Goal: Transaction & Acquisition: Book appointment/travel/reservation

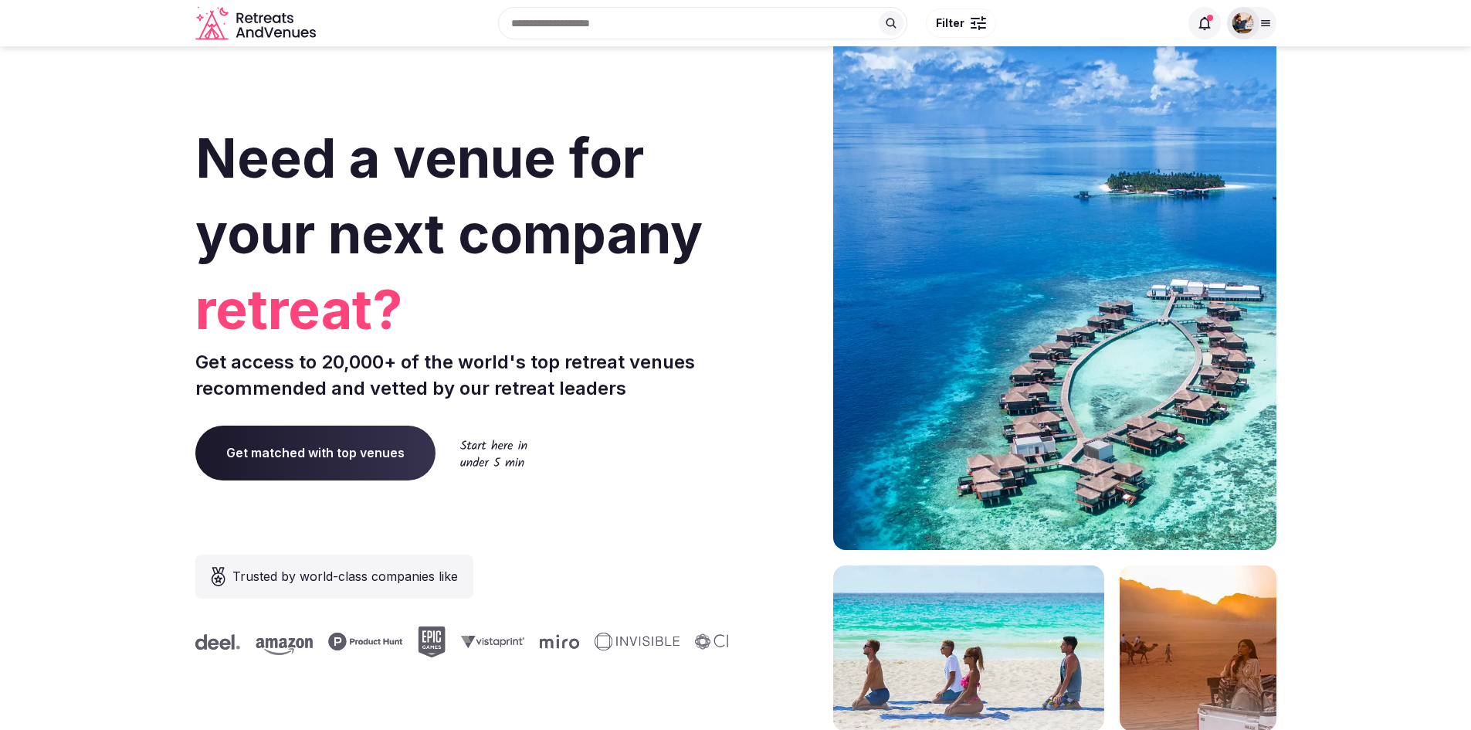
click at [1256, 22] on div at bounding box center [1243, 23] width 32 height 32
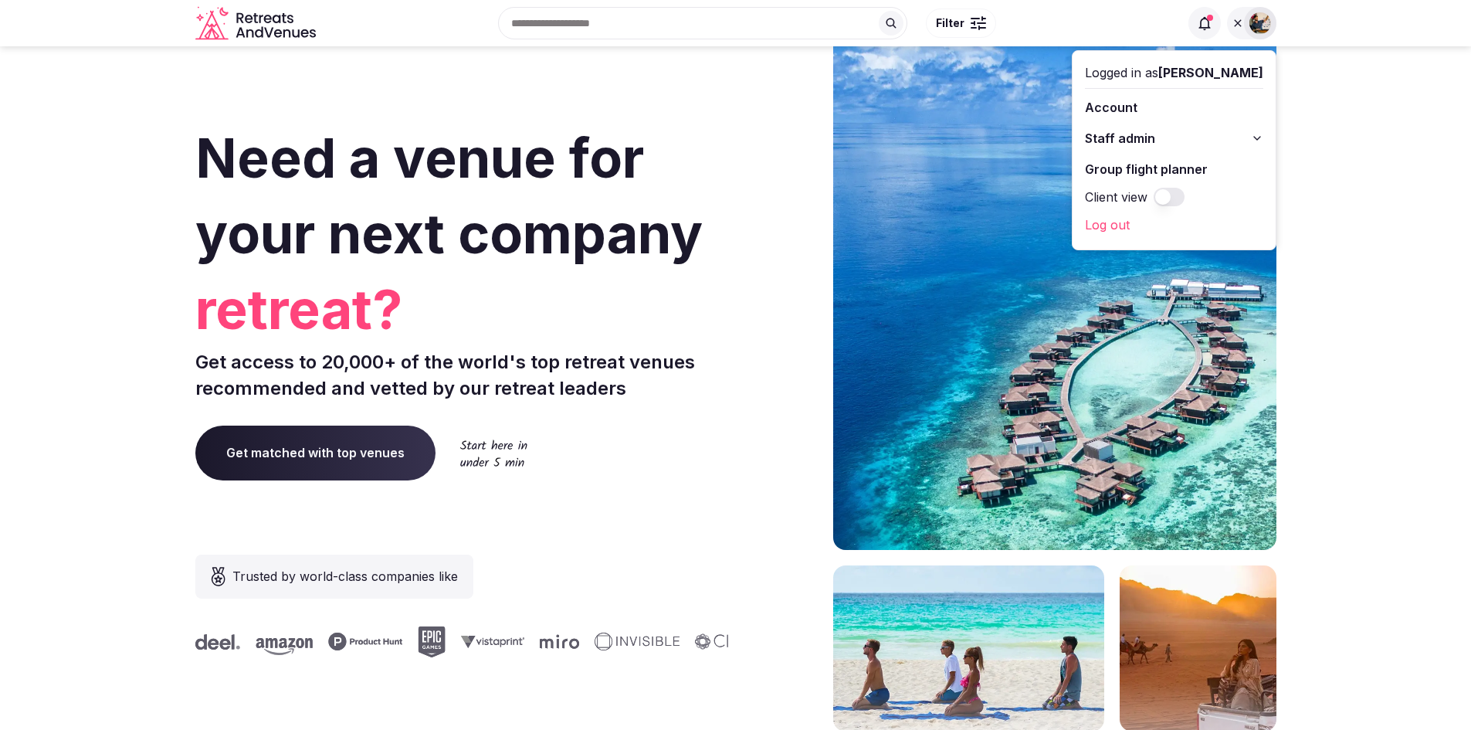
click at [1163, 229] on link "Log out" at bounding box center [1174, 224] width 178 height 25
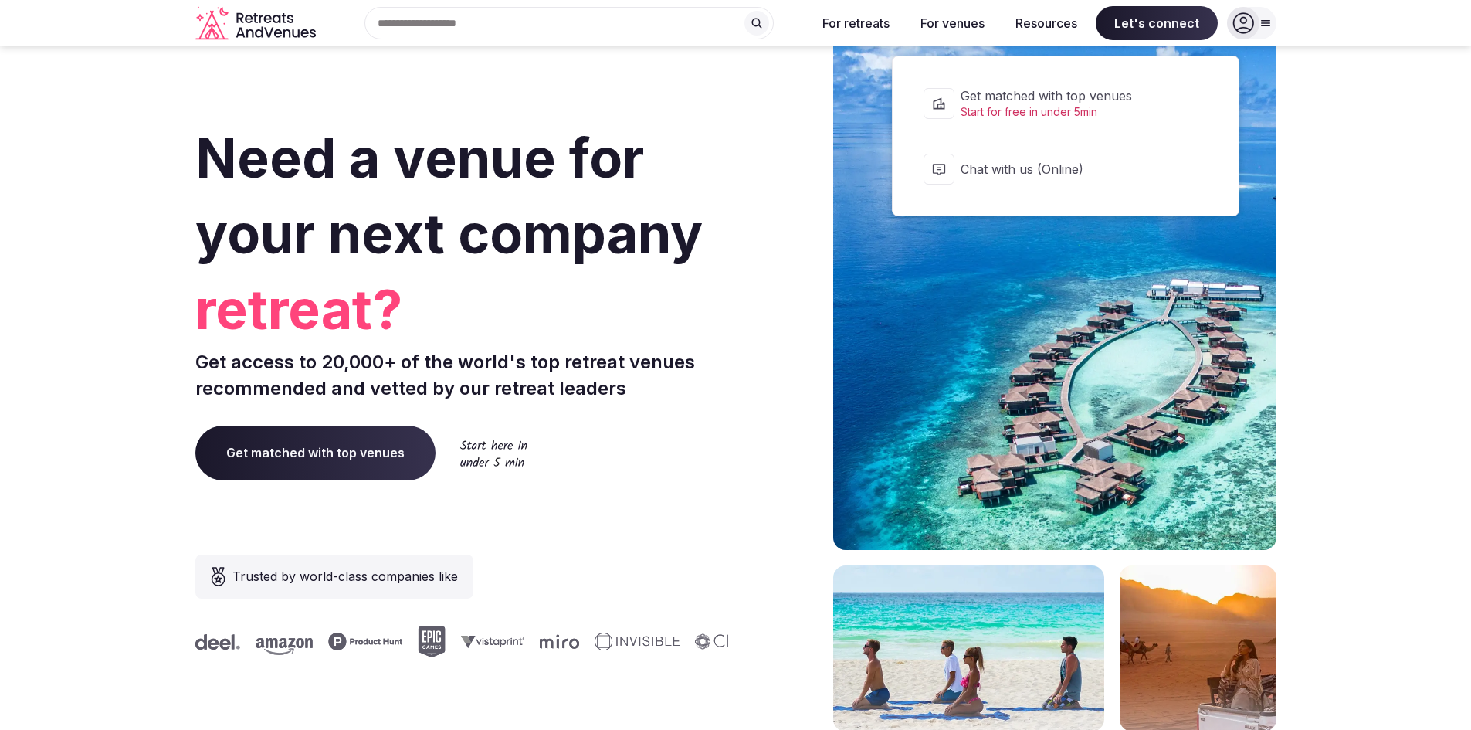
click at [1033, 93] on span "Get matched with top venues" at bounding box center [1076, 95] width 230 height 17
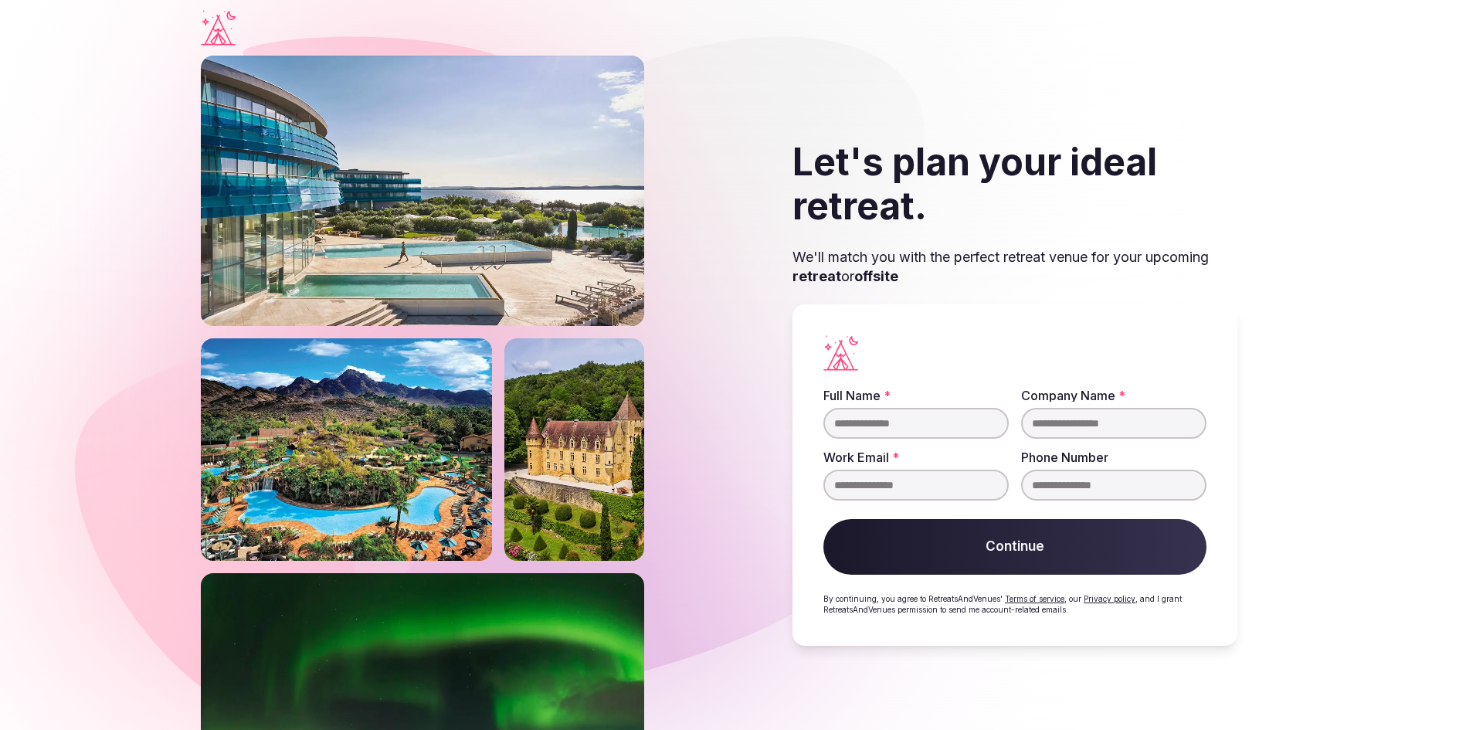
click at [1033, 93] on div "Let's plan your ideal retreat. We'll match you with the perfect retreat venue f…" at bounding box center [1015, 393] width 534 height 674
click at [819, 162] on h2 "Let's plan your ideal retreat." at bounding box center [1014, 184] width 445 height 89
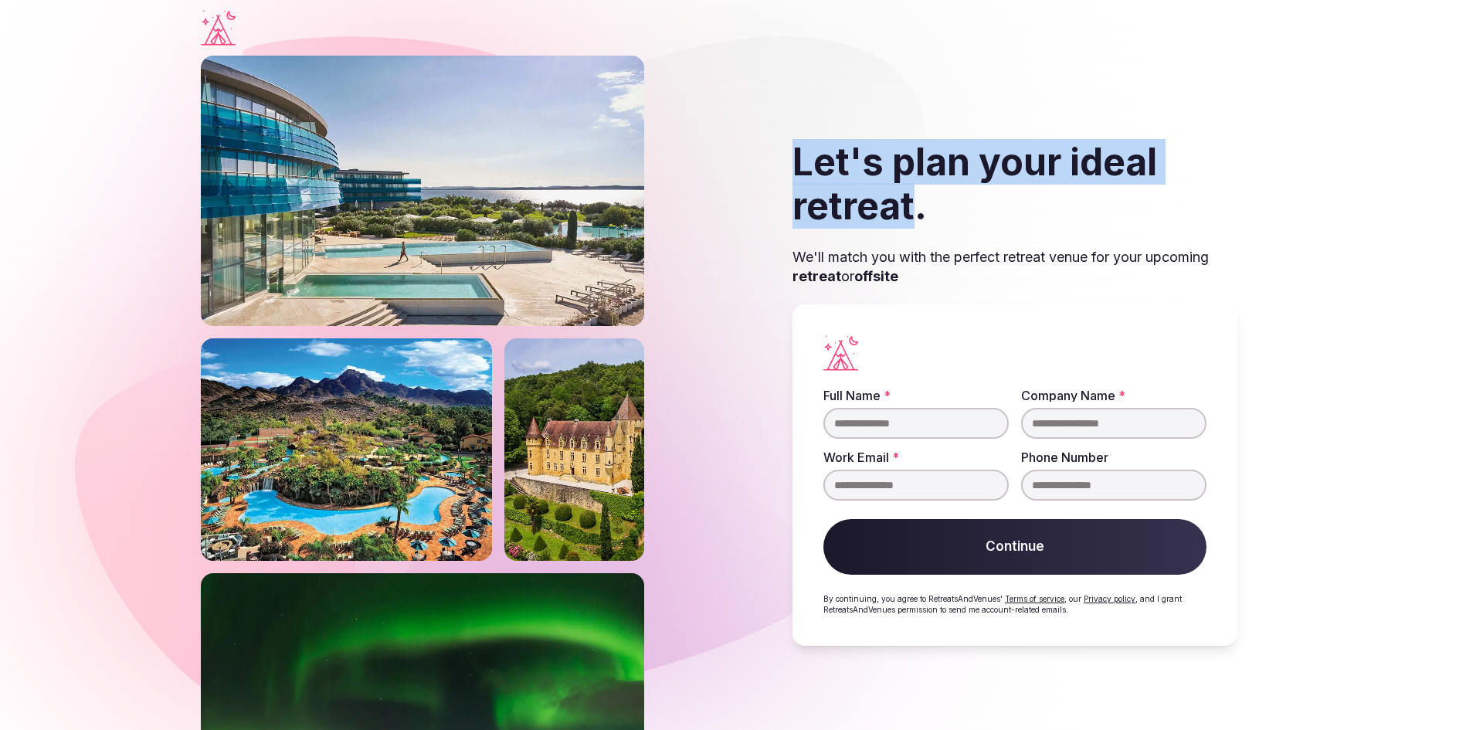
drag, startPoint x: 919, startPoint y: 209, endPoint x: 777, endPoint y: 170, distance: 147.4
click at [777, 170] on div "Let's plan your ideal retreat. We'll match you with the perfect retreat venue f…" at bounding box center [1015, 393] width 534 height 674
click at [224, 20] on icon "Visit the homepage" at bounding box center [218, 28] width 35 height 36
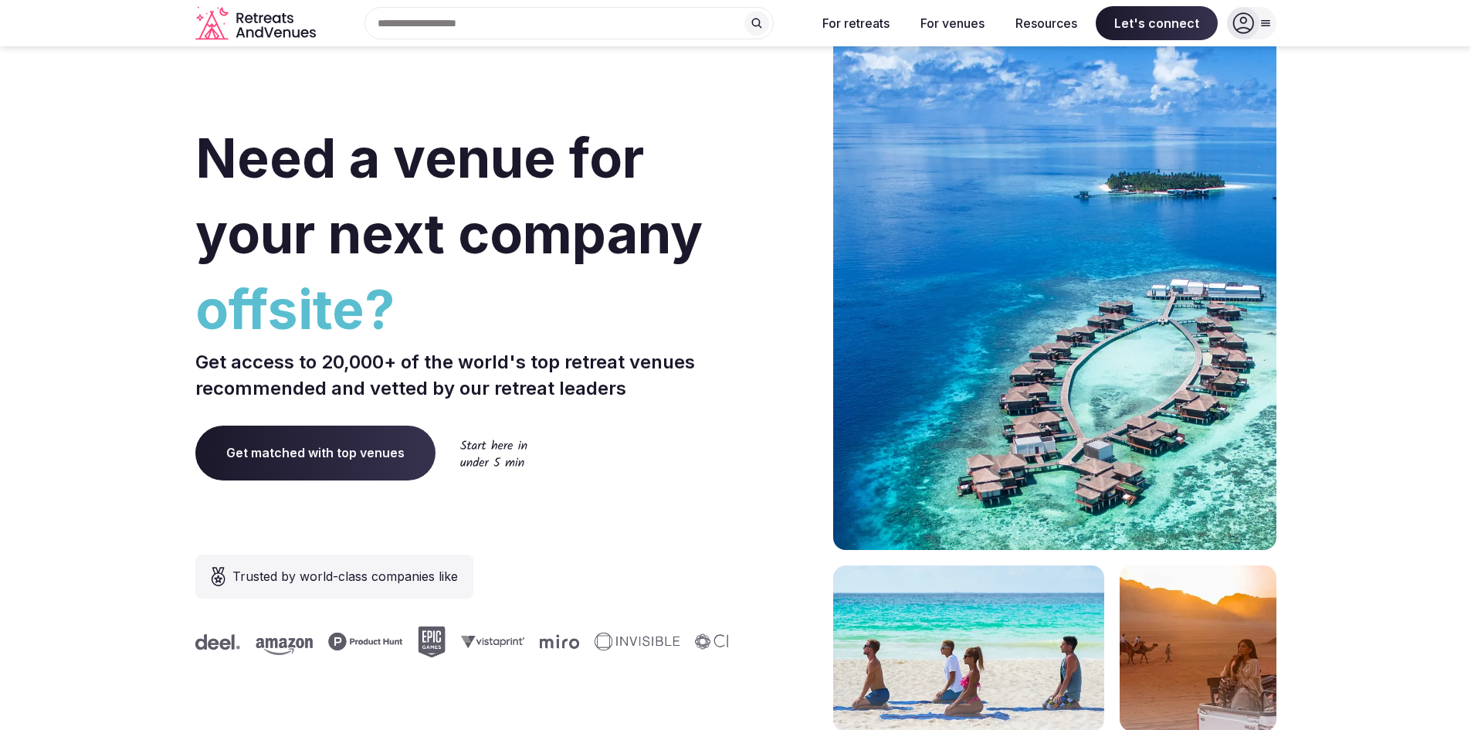
click at [224, 20] on icon "Retreats and Venues company logo" at bounding box center [257, 23] width 124 height 35
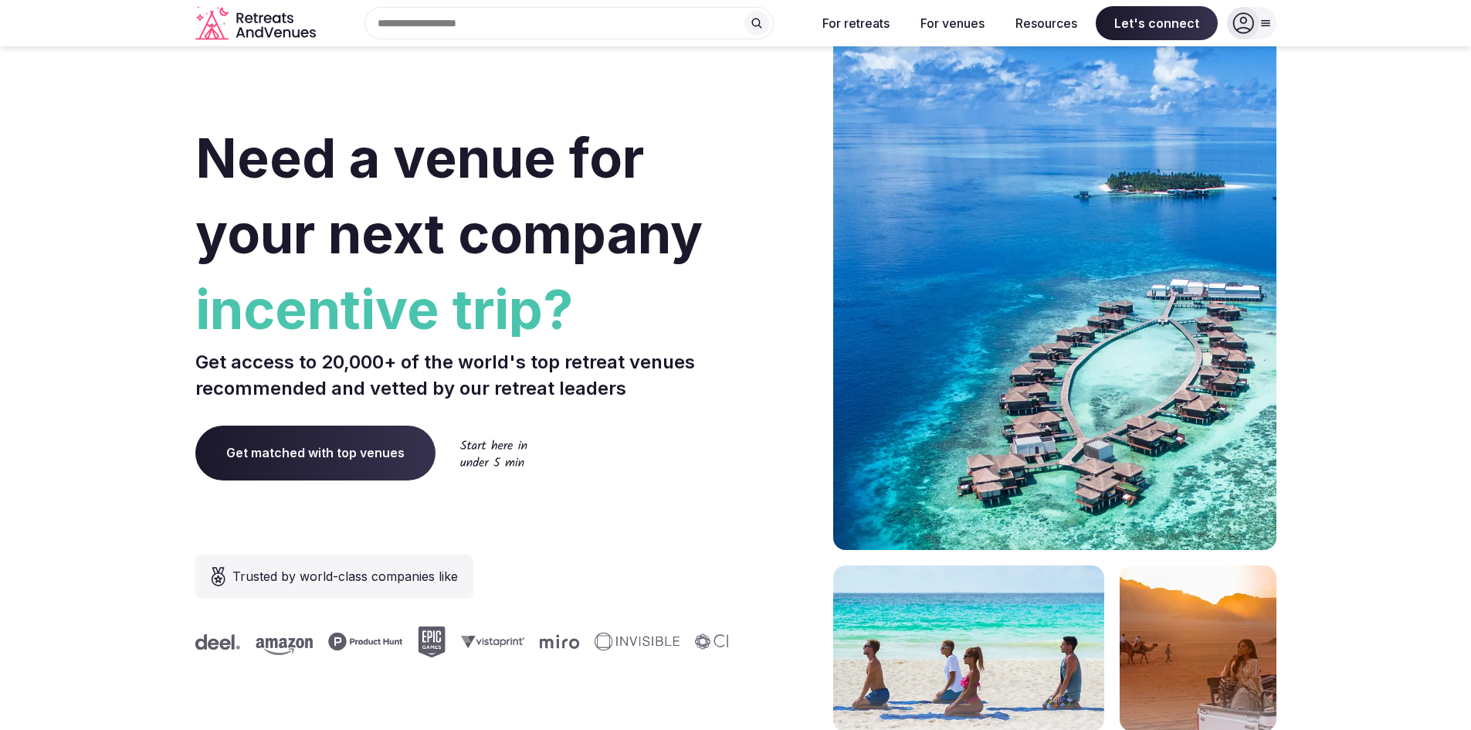
click at [1257, 27] on div at bounding box center [1243, 23] width 32 height 32
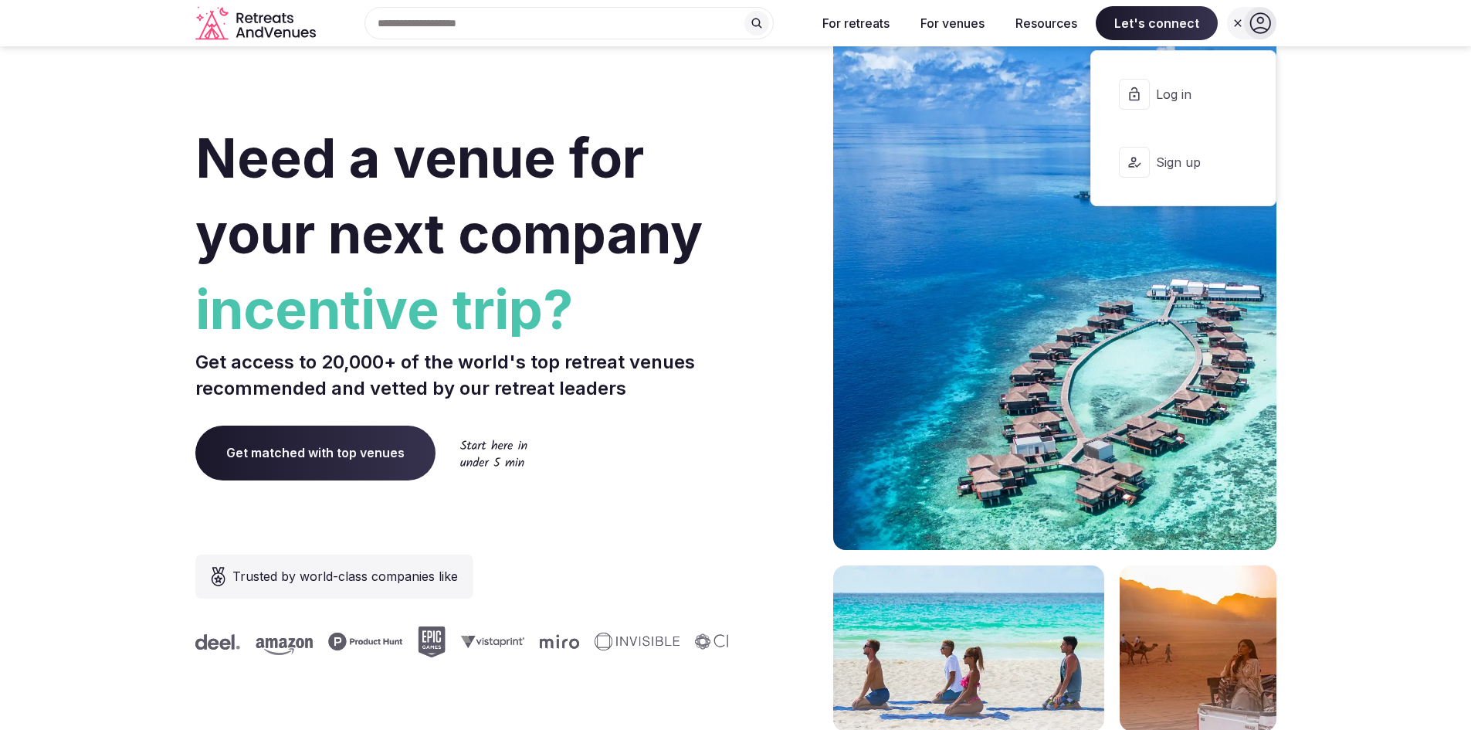
click at [1454, 252] on section "Need a venue for your next company incentive trip? Get access to 20,000+ of the…" at bounding box center [735, 462] width 1471 height 931
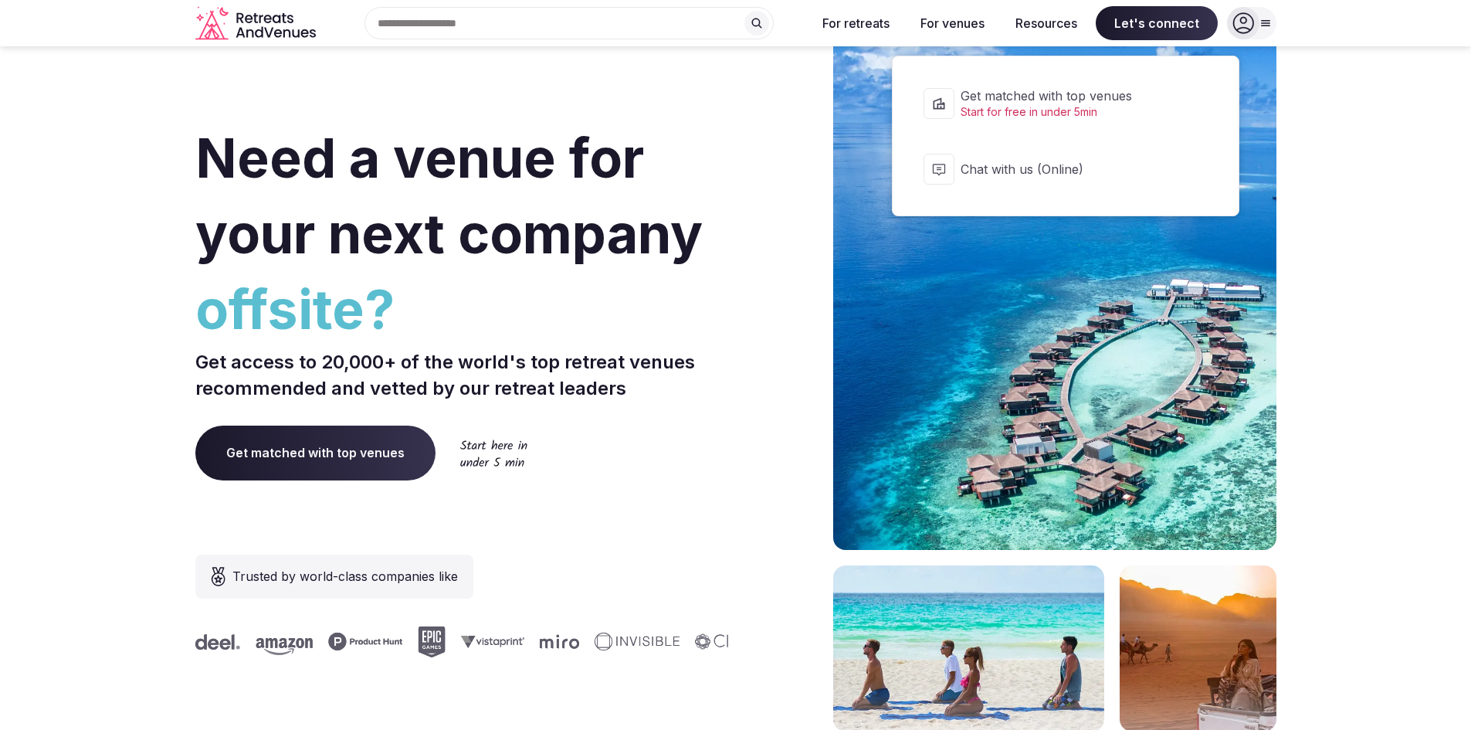
click at [1059, 97] on span "Get matched with top venues" at bounding box center [1076, 95] width 230 height 17
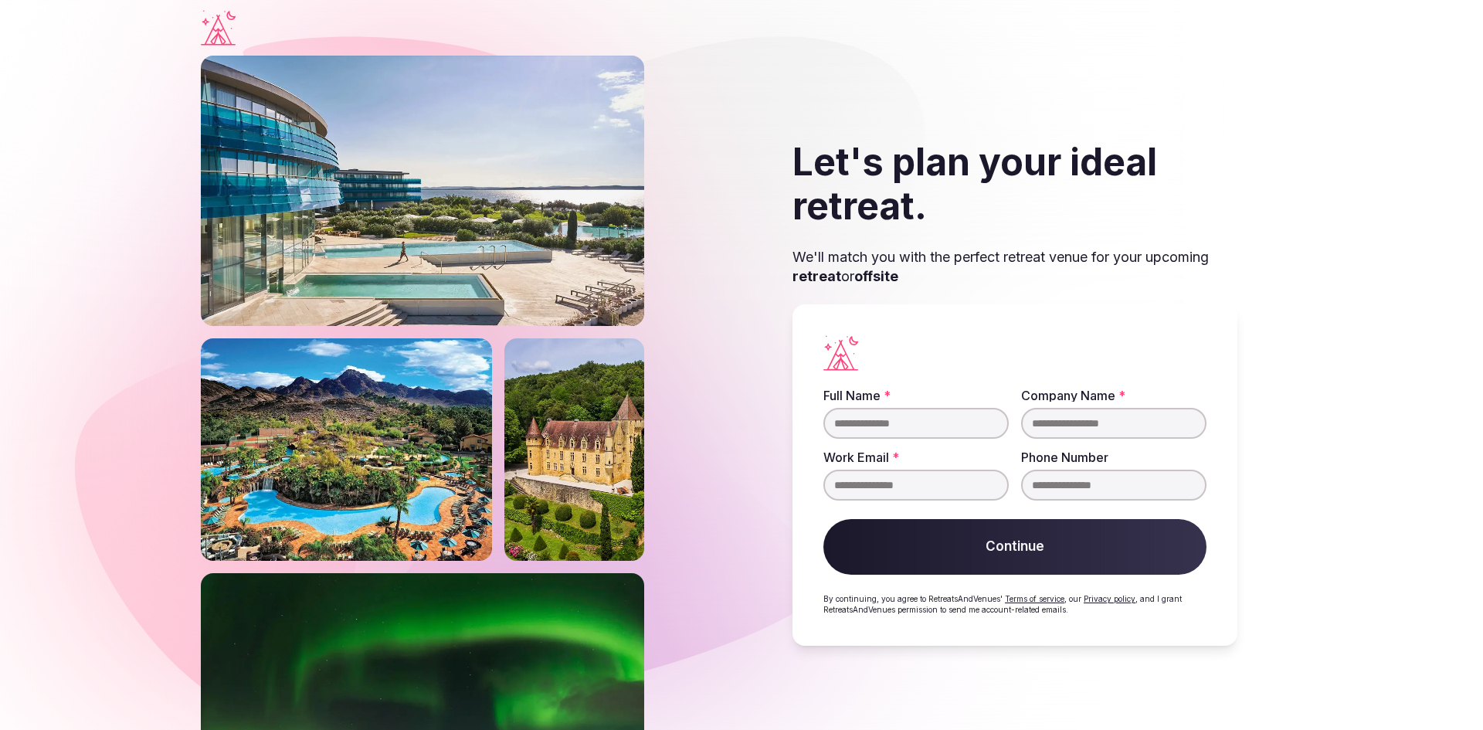
click at [861, 424] on input "Full Name *" at bounding box center [915, 423] width 185 height 31
click at [222, 35] on icon "Visit the homepage" at bounding box center [218, 28] width 35 height 36
click at [227, 42] on icon "Visit the homepage" at bounding box center [218, 28] width 35 height 36
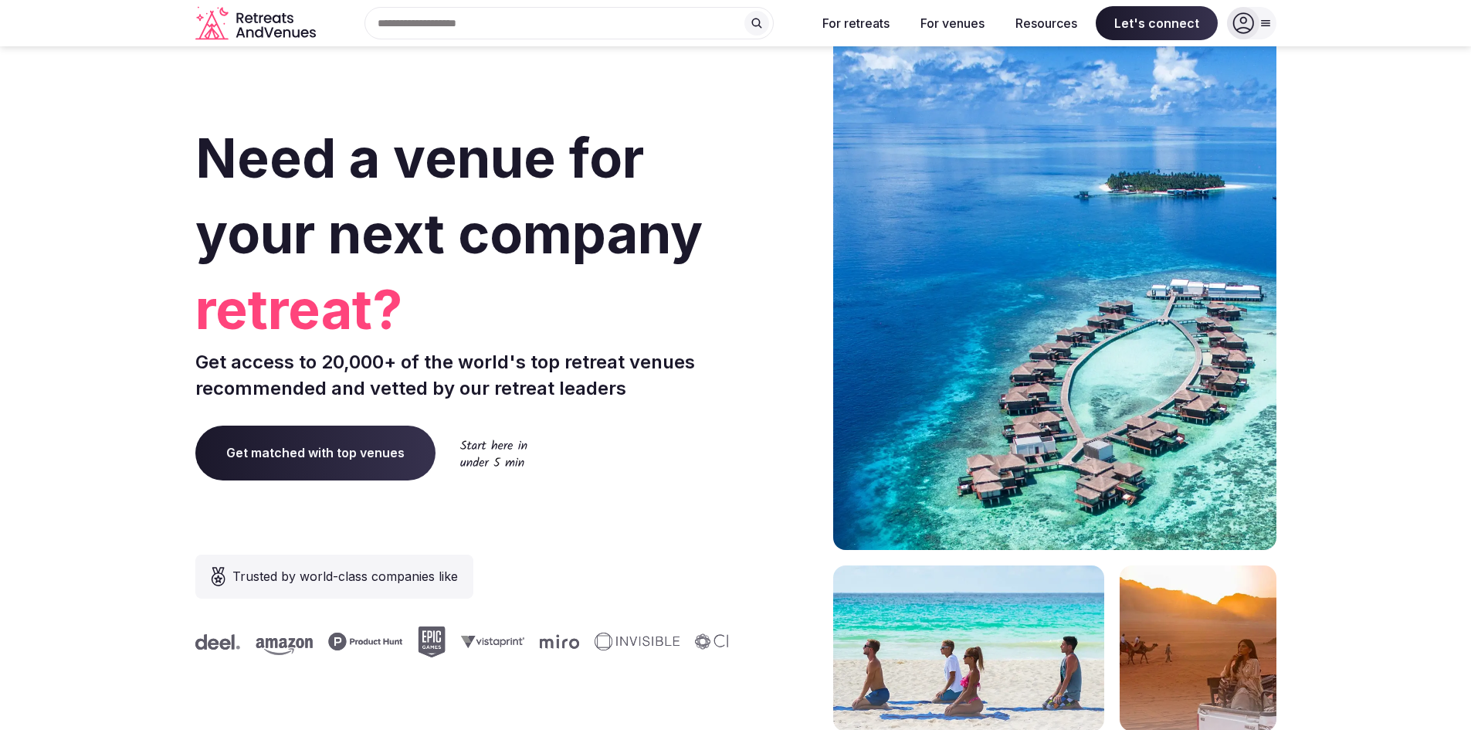
click at [1263, 30] on div at bounding box center [1251, 23] width 49 height 32
click at [1249, 26] on icon at bounding box center [1243, 23] width 22 height 22
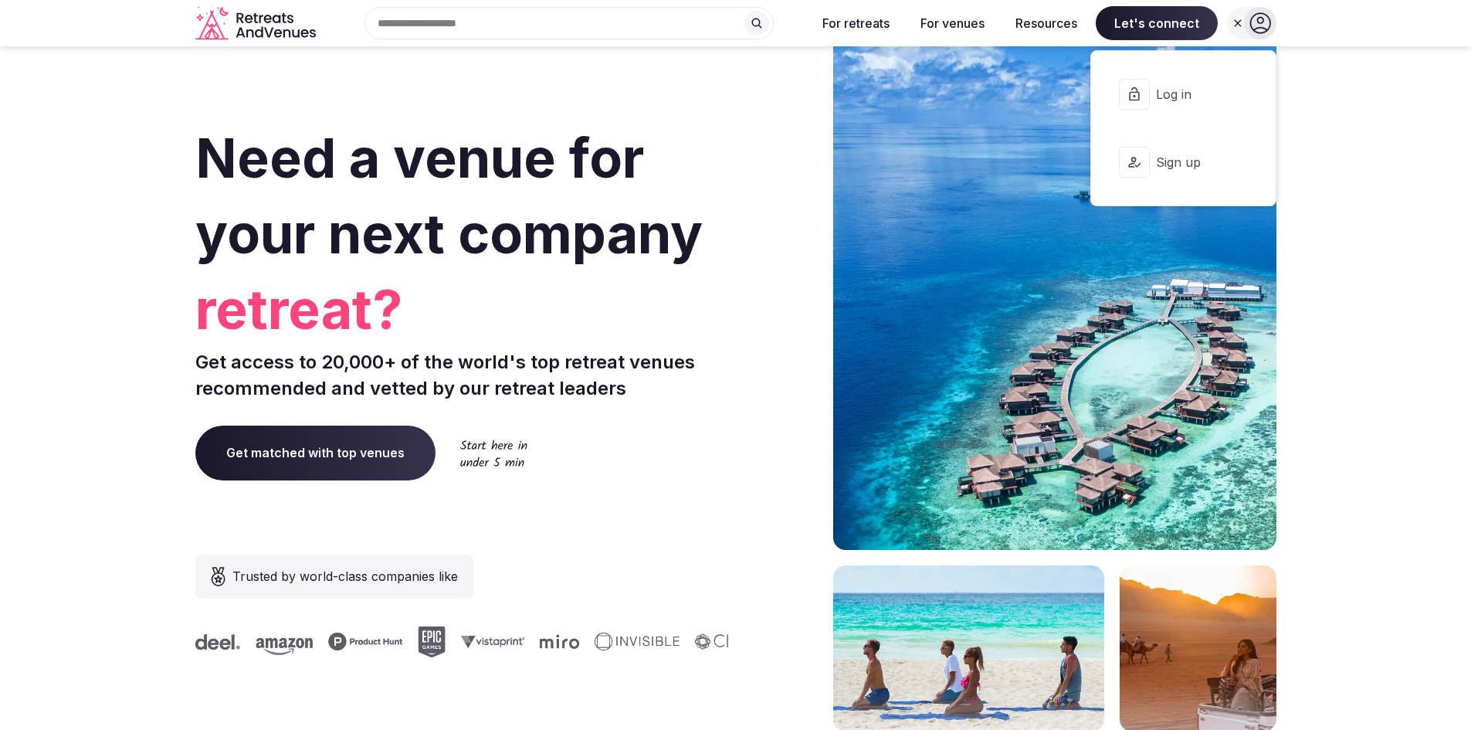
click at [1246, 94] on icon at bounding box center [1241, 94] width 11 height 9
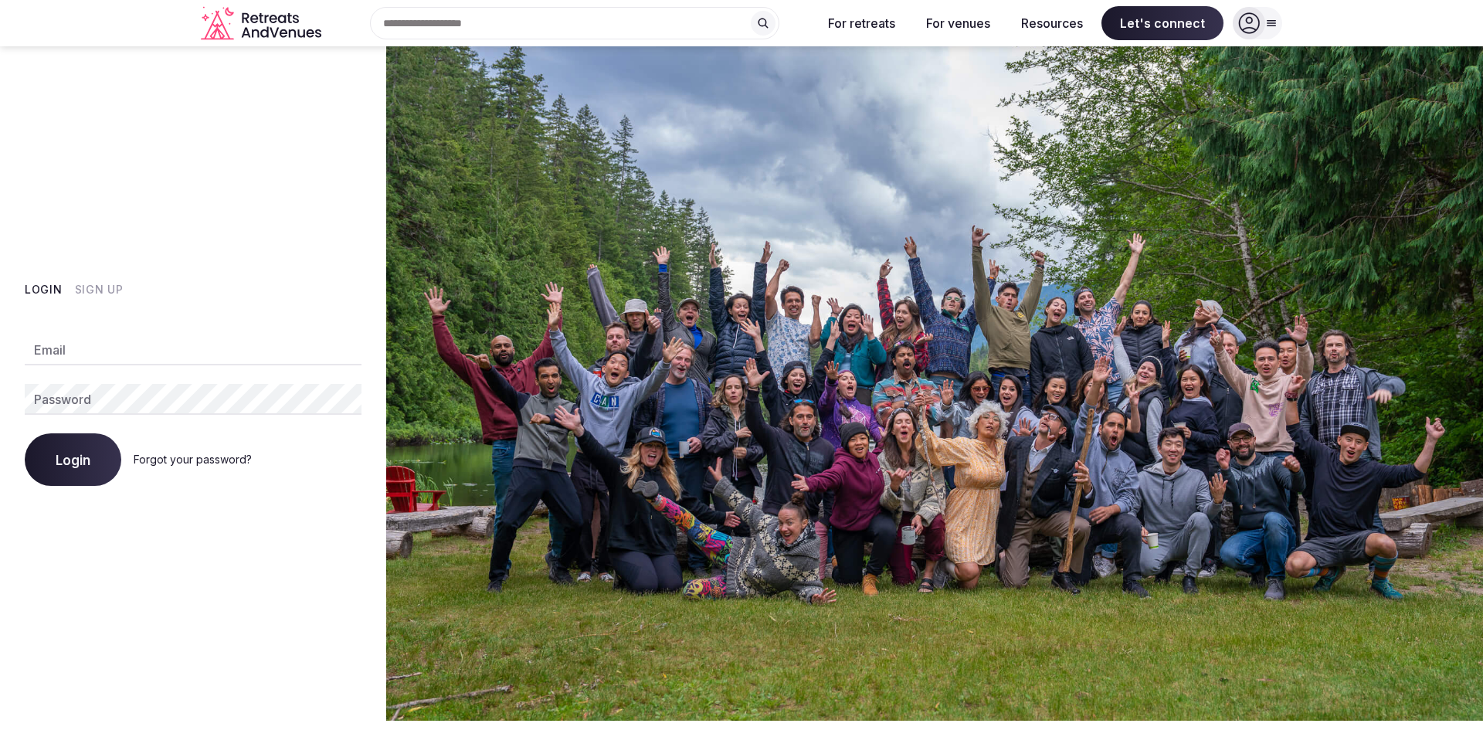
type input "**********"
click at [67, 446] on button "Login" at bounding box center [73, 459] width 97 height 53
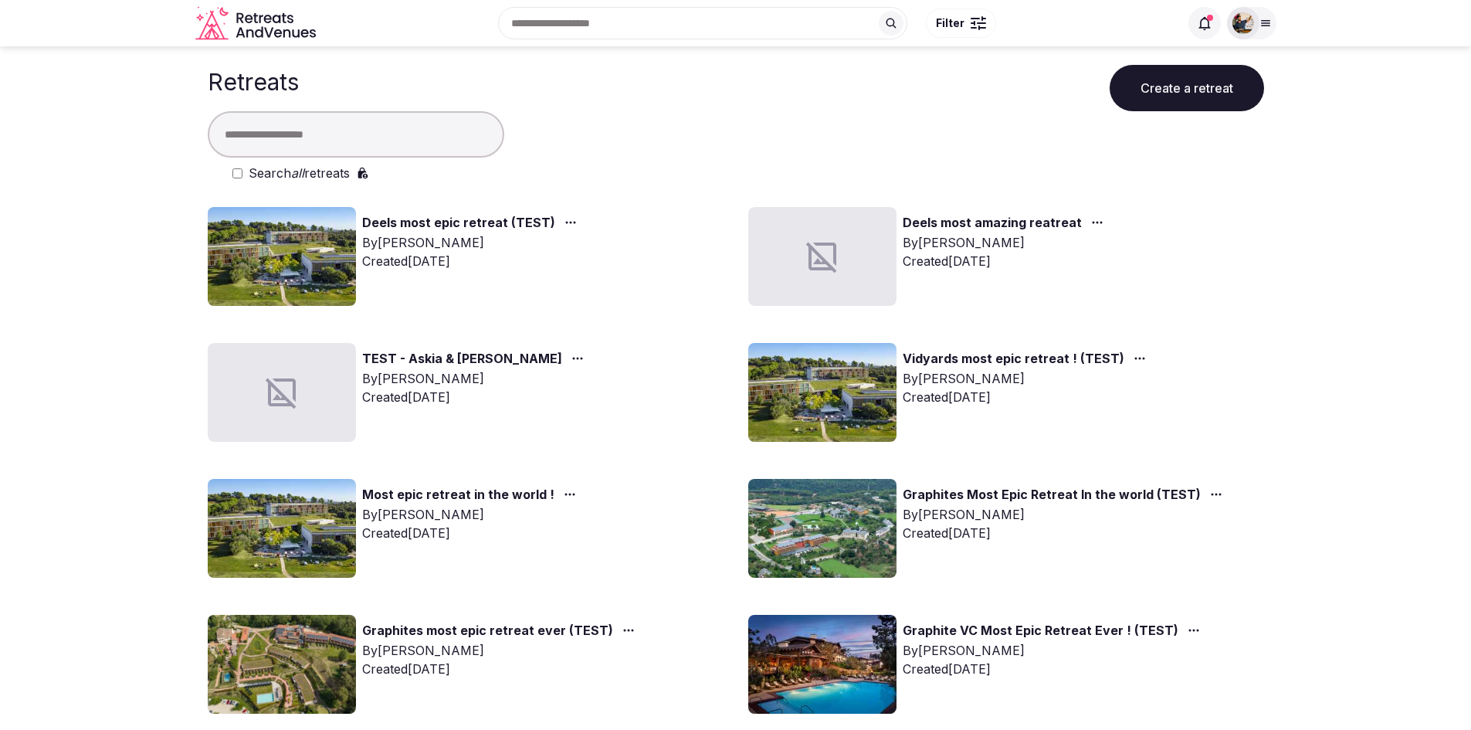
click at [890, 25] on icon at bounding box center [891, 24] width 10 height 10
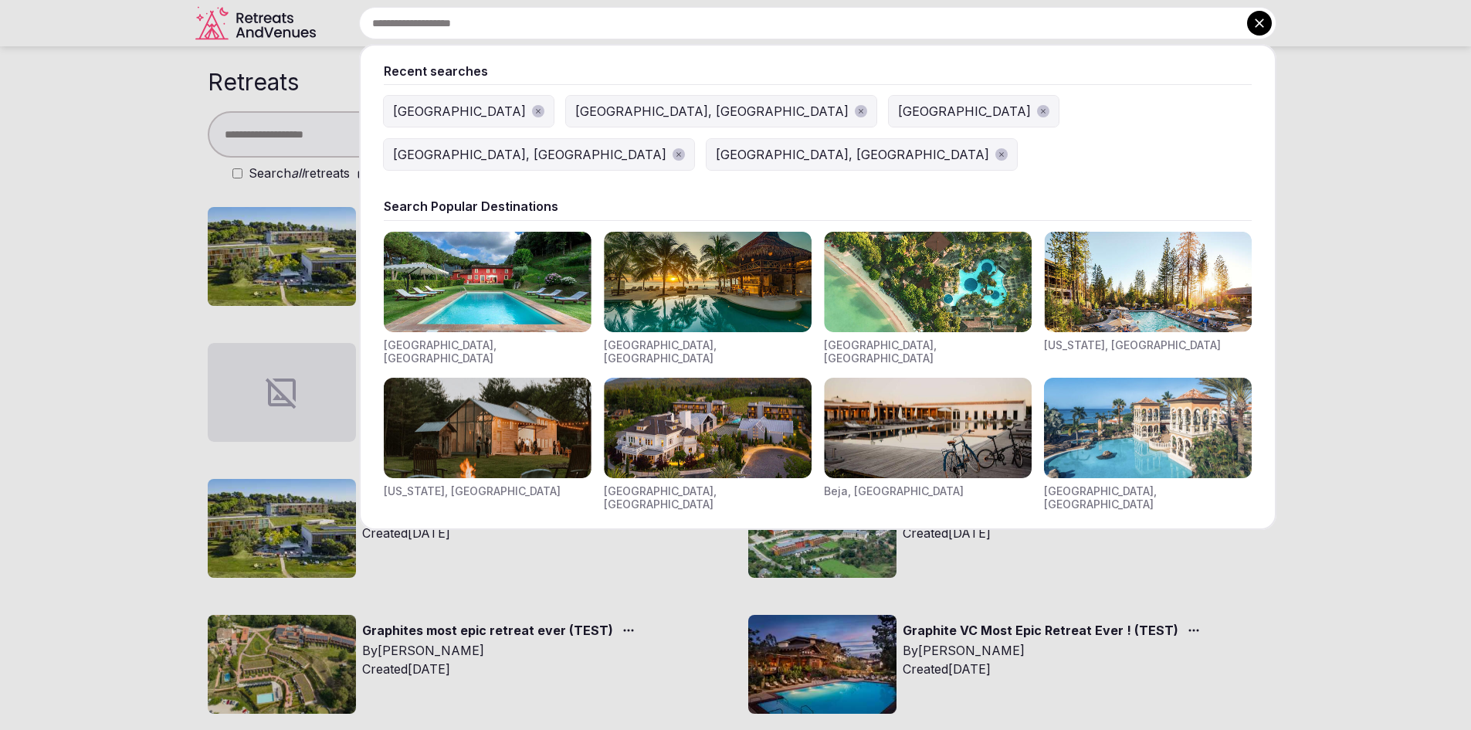
click at [490, 265] on img "Visit venues for Toscana, Italy" at bounding box center [488, 282] width 208 height 100
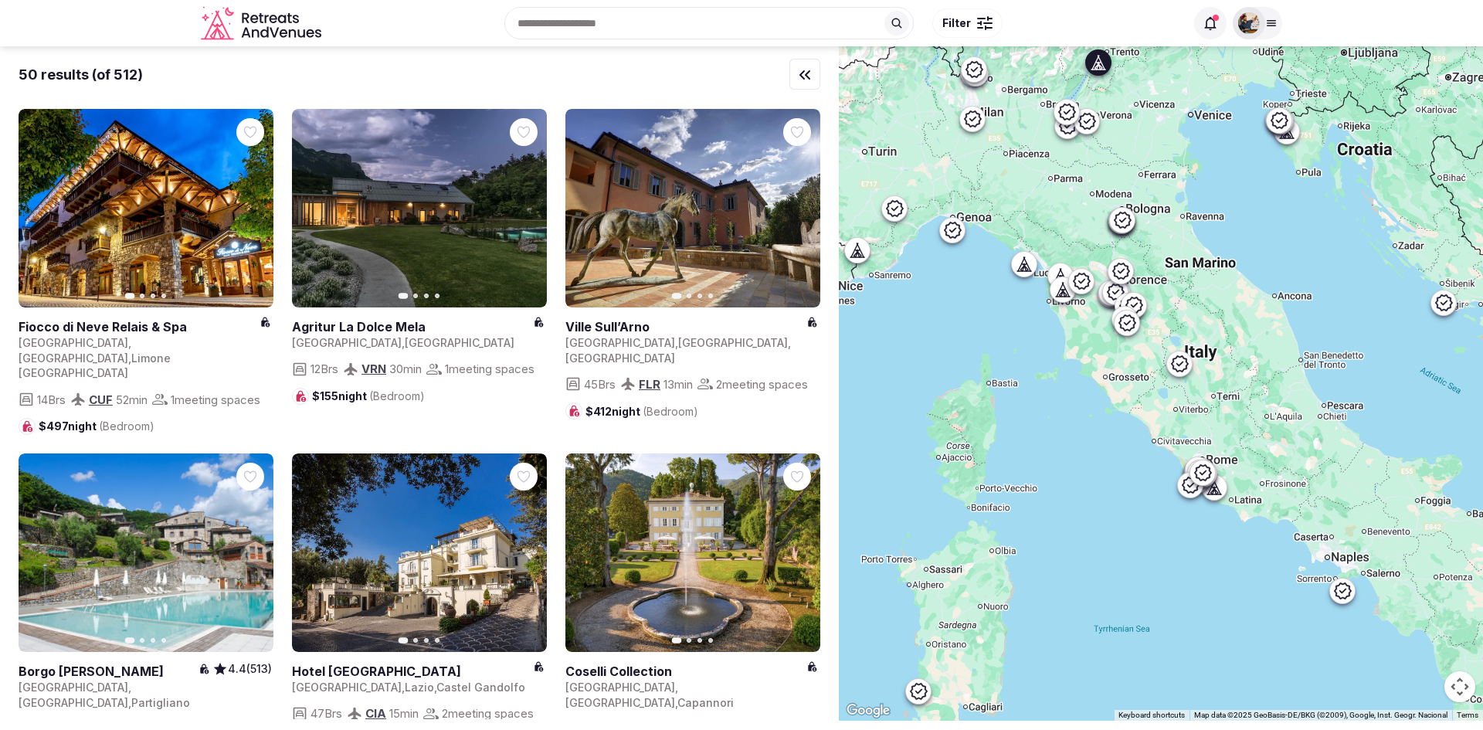
click at [527, 212] on icon "button" at bounding box center [525, 208] width 12 height 12
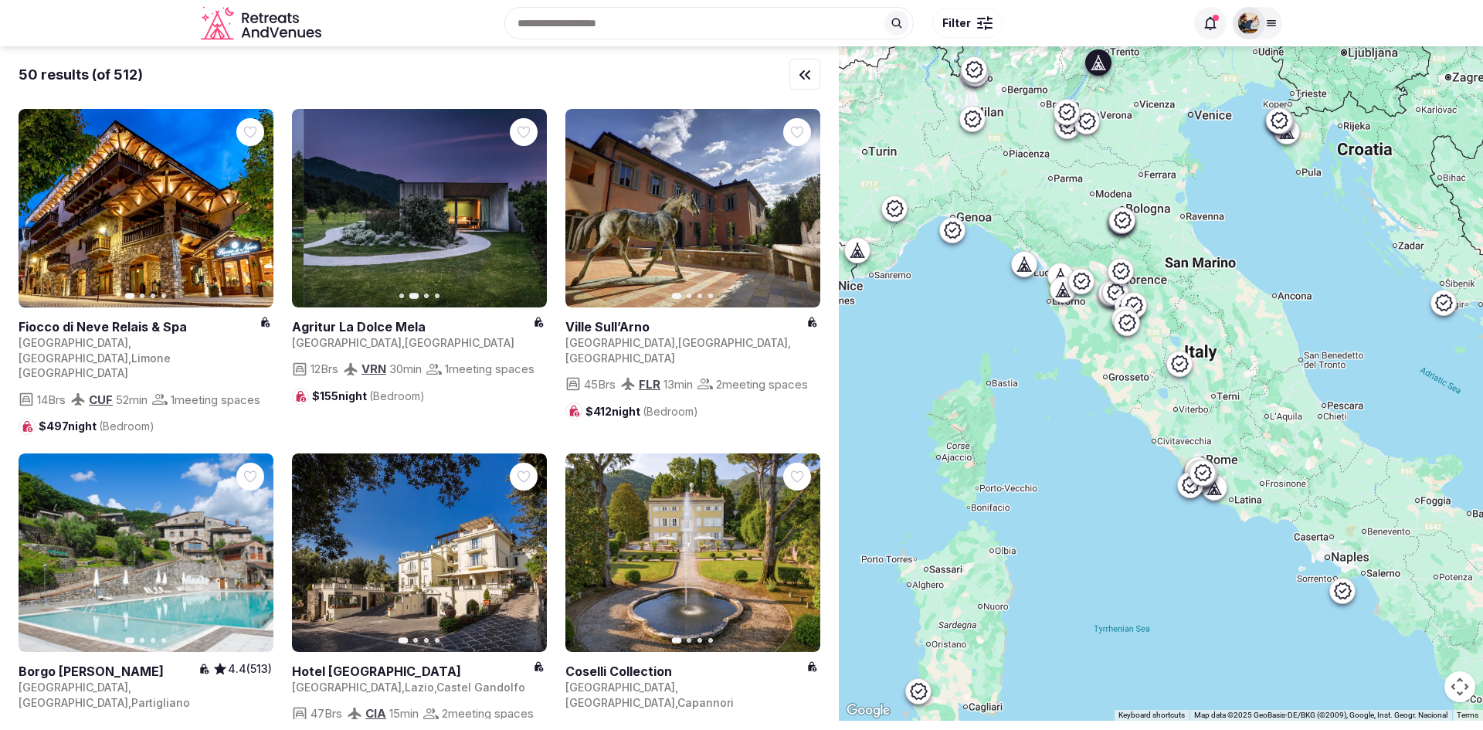
click at [527, 212] on icon "button" at bounding box center [525, 208] width 12 height 12
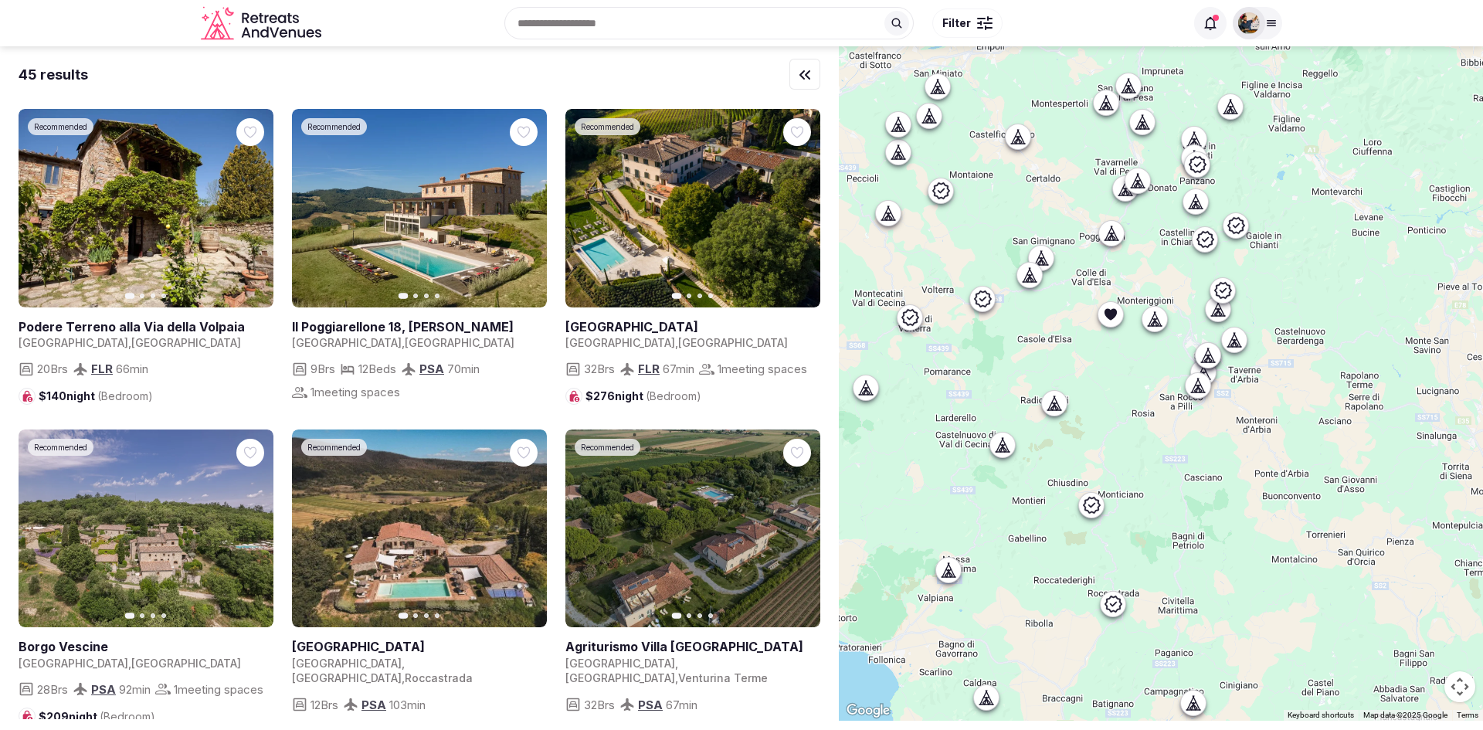
drag, startPoint x: 1063, startPoint y: 445, endPoint x: 815, endPoint y: 468, distance: 249.0
click at [815, 468] on div "45 results Recommended Previous slide Next slide Podere Terreno alla Via della …" at bounding box center [741, 383] width 1483 height 674
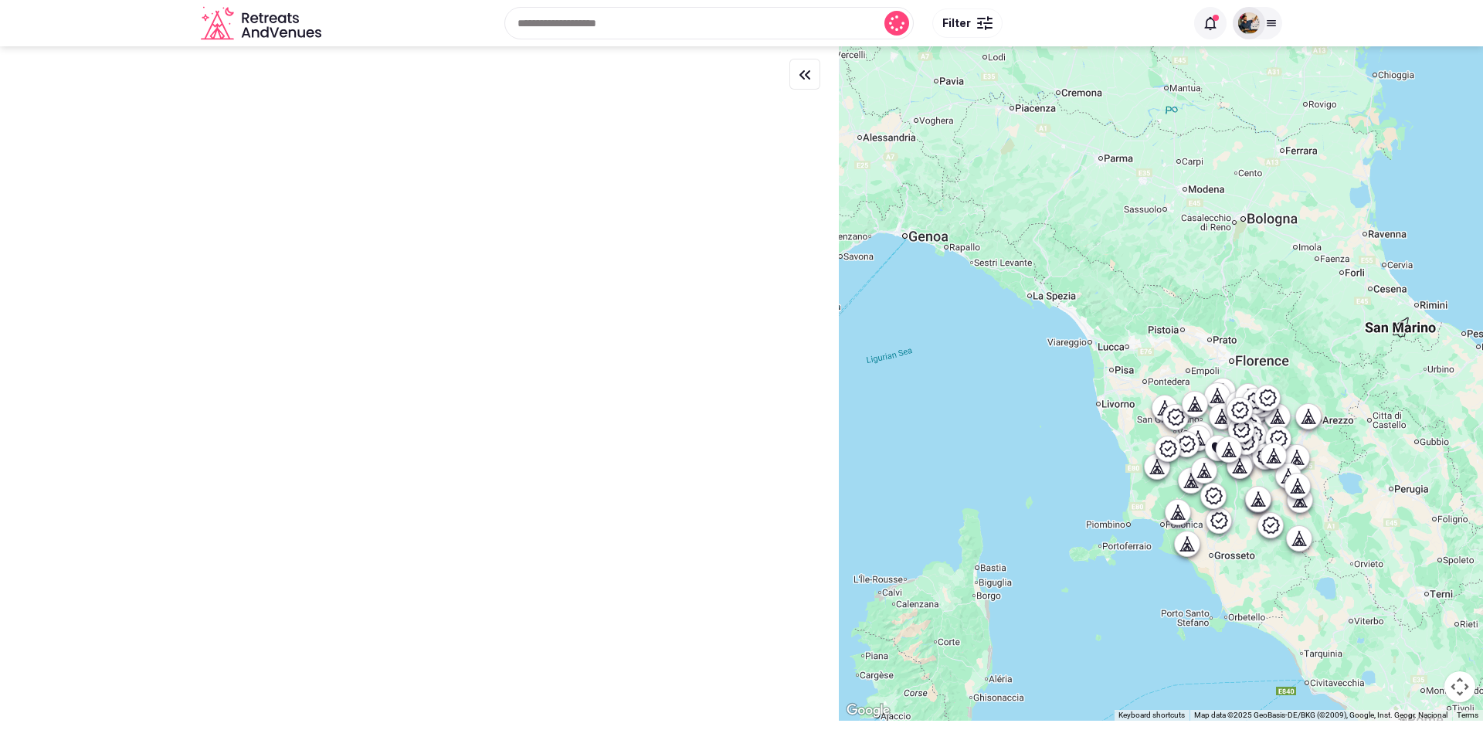
drag, startPoint x: 1121, startPoint y: 293, endPoint x: 1087, endPoint y: 409, distance: 120.0
click at [1087, 409] on div at bounding box center [1161, 383] width 644 height 674
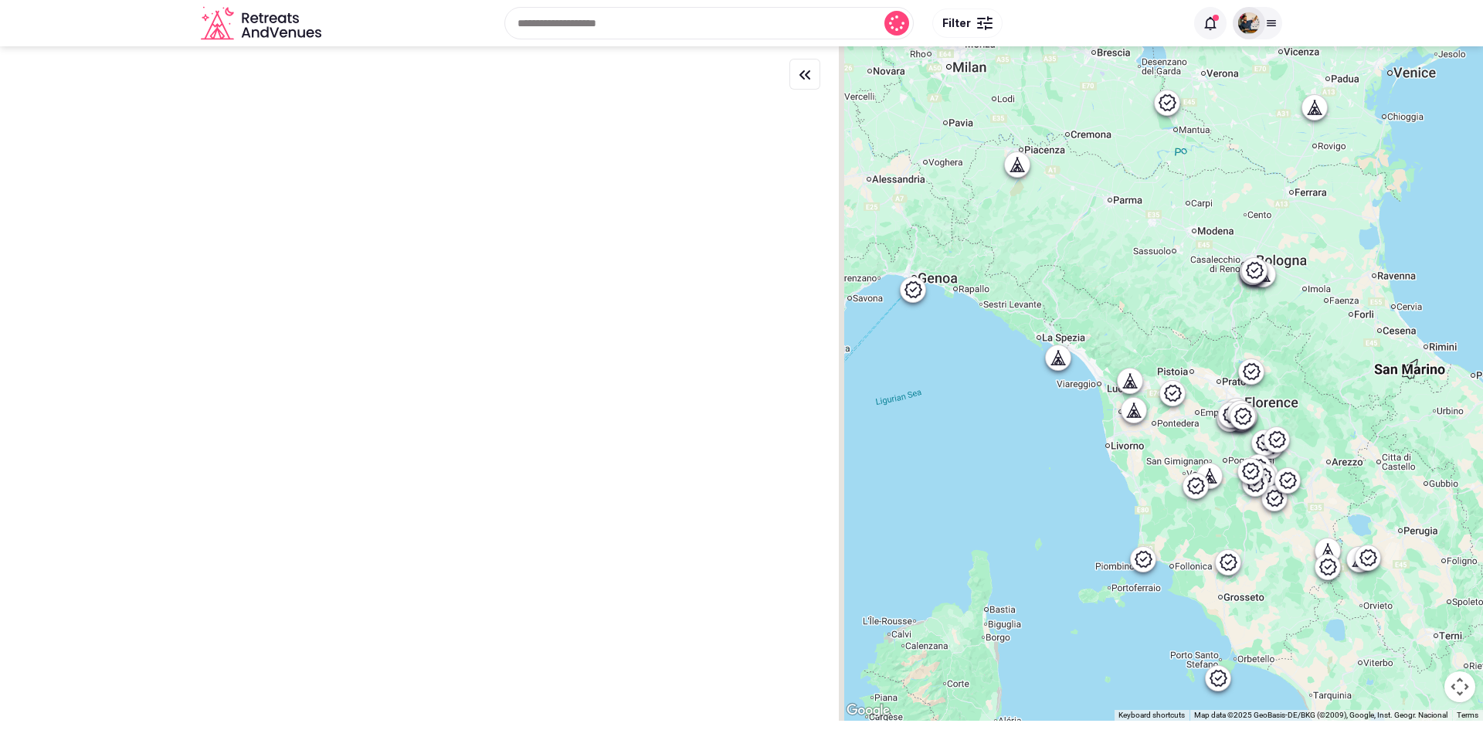
drag, startPoint x: 1148, startPoint y: 280, endPoint x: 1192, endPoint y: 353, distance: 84.9
click at [1192, 353] on div at bounding box center [1161, 383] width 644 height 674
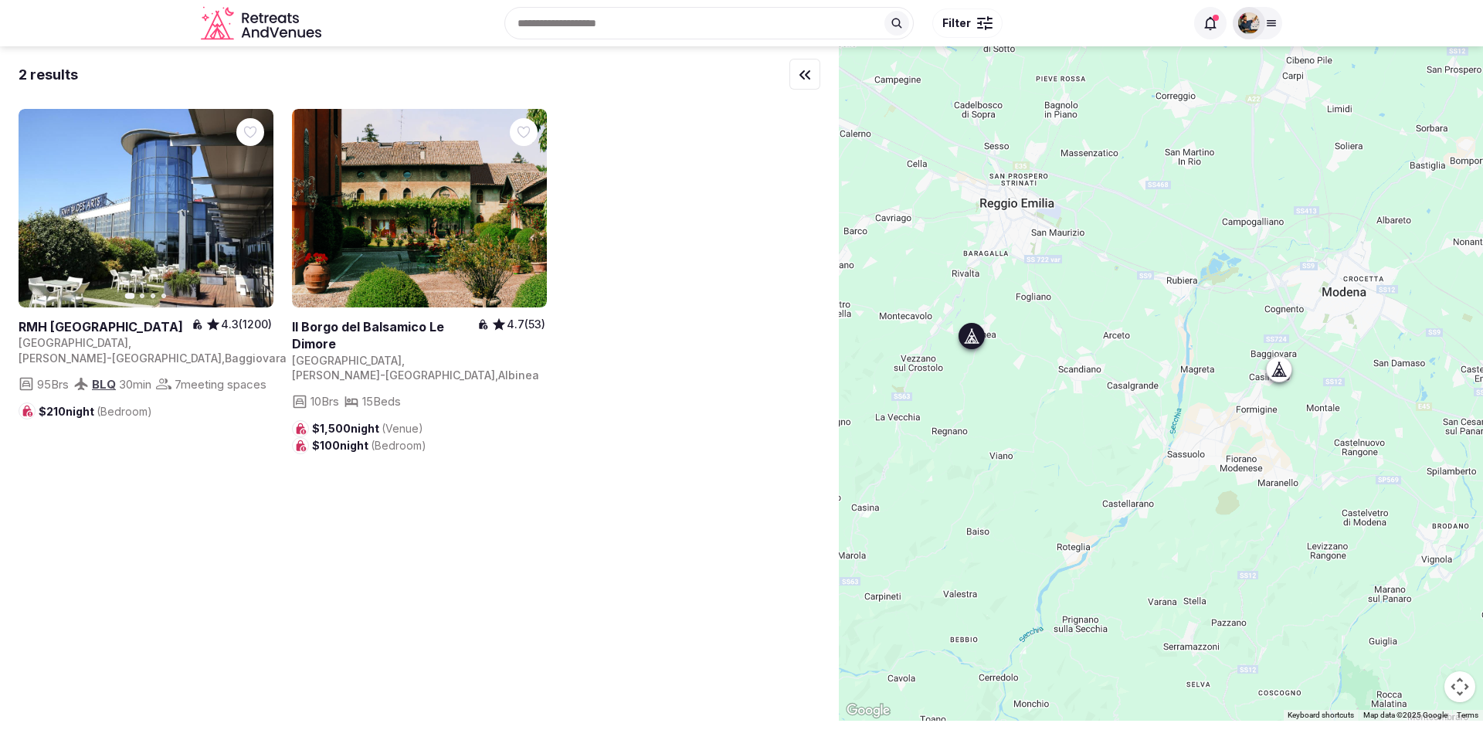
click at [304, 323] on link at bounding box center [384, 335] width 185 height 35
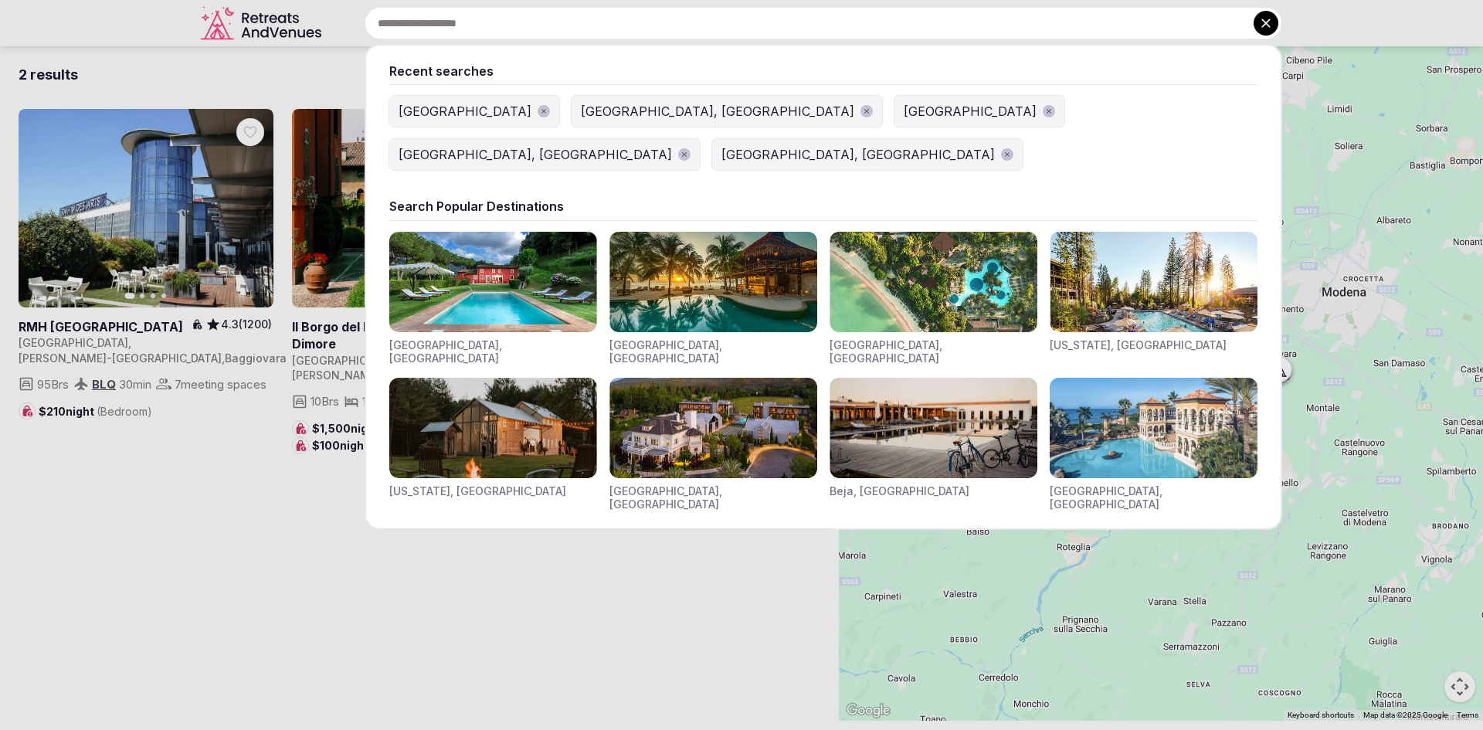
click at [577, 22] on div "Recent searches Spain Boston, MA Costa Rica Atlanta, GA Austin, TX Search Popul…" at bounding box center [804, 23] width 954 height 32
click at [707, 235] on img "Visit venues for Riviera Maya, Mexico" at bounding box center [713, 282] width 208 height 100
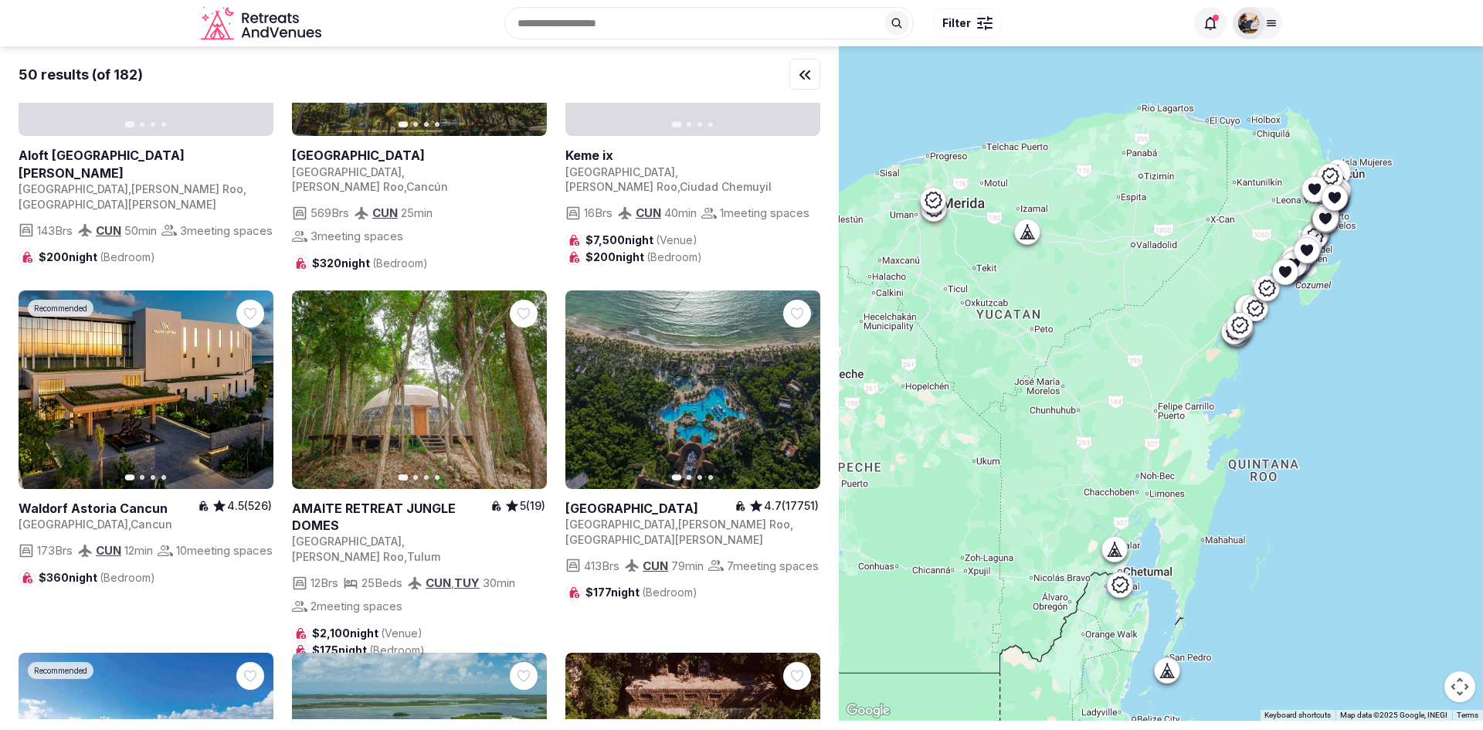
scroll to position [1198, 0]
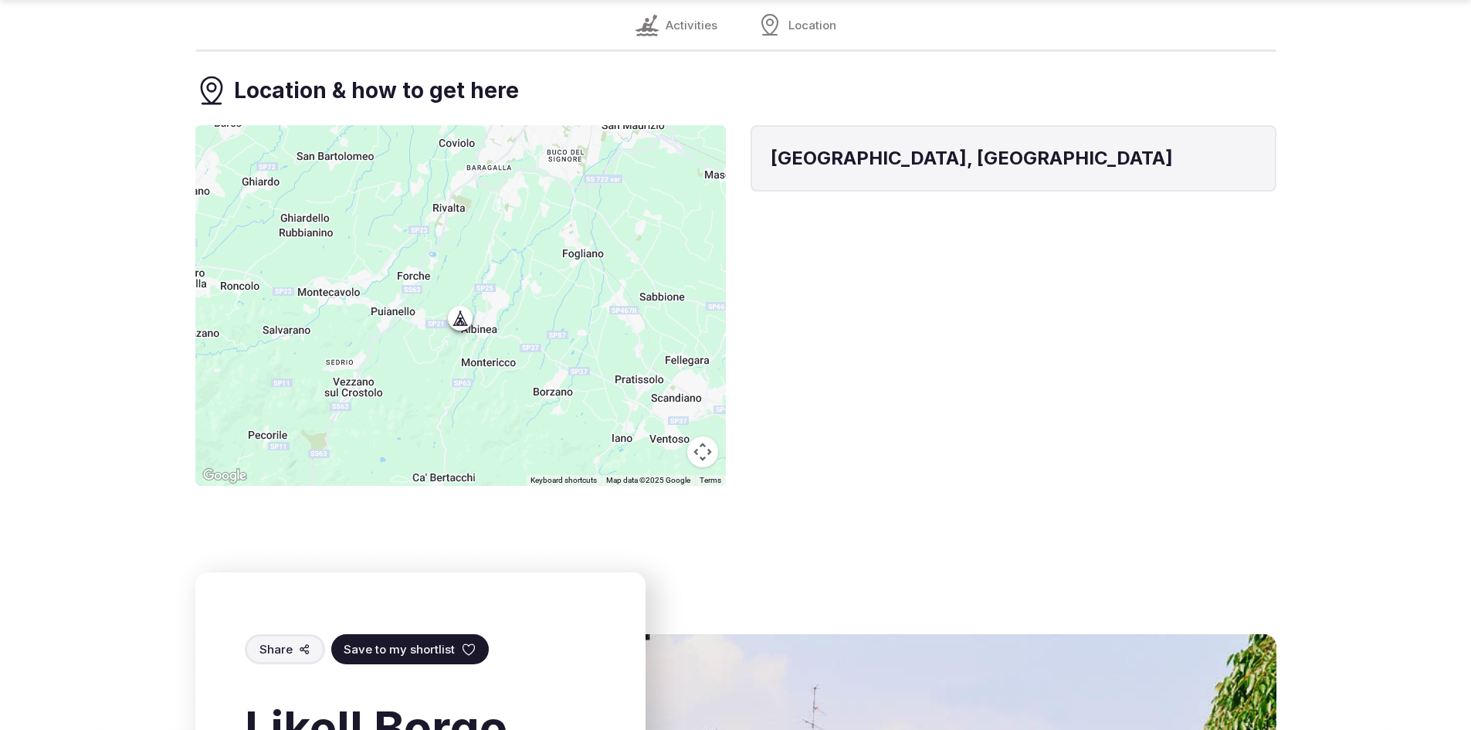
scroll to position [1446, 0]
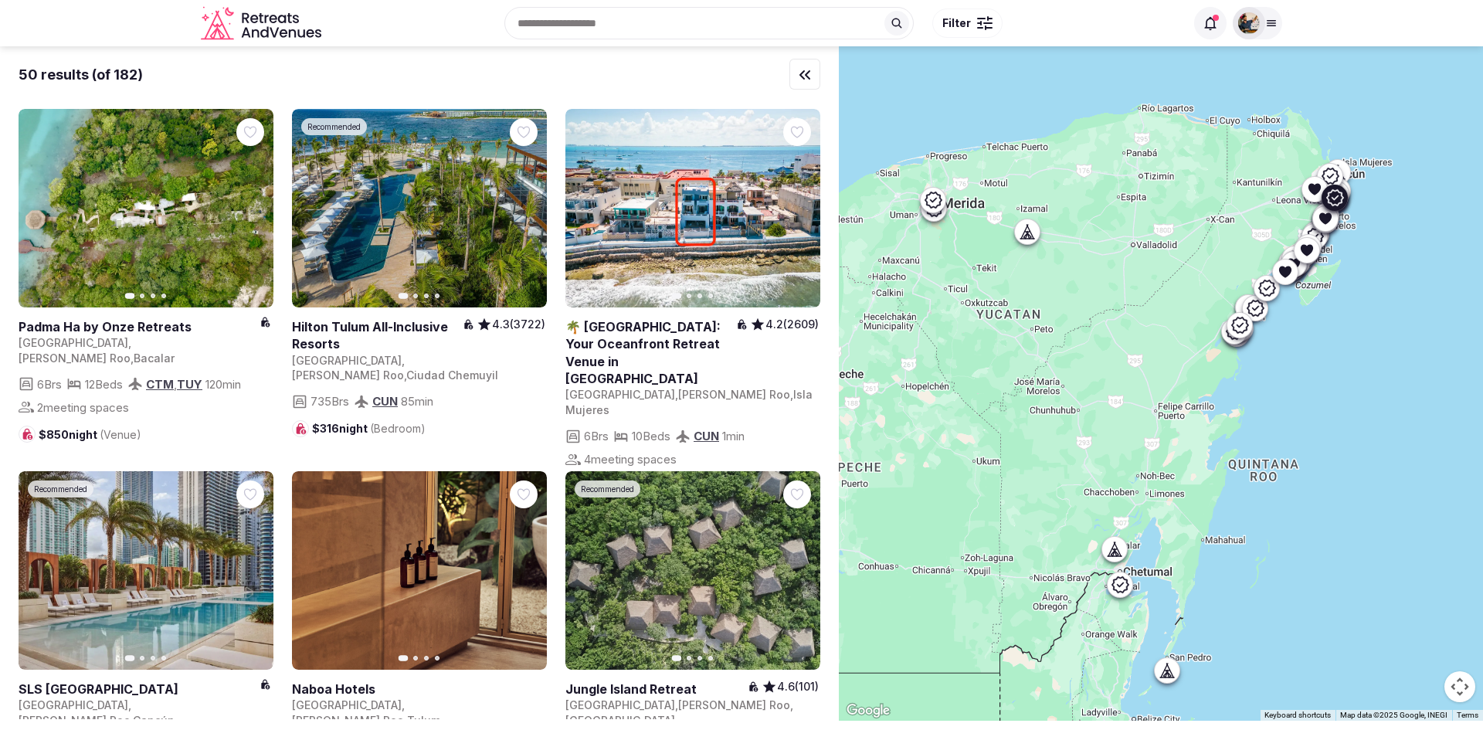
scroll to position [1198, 0]
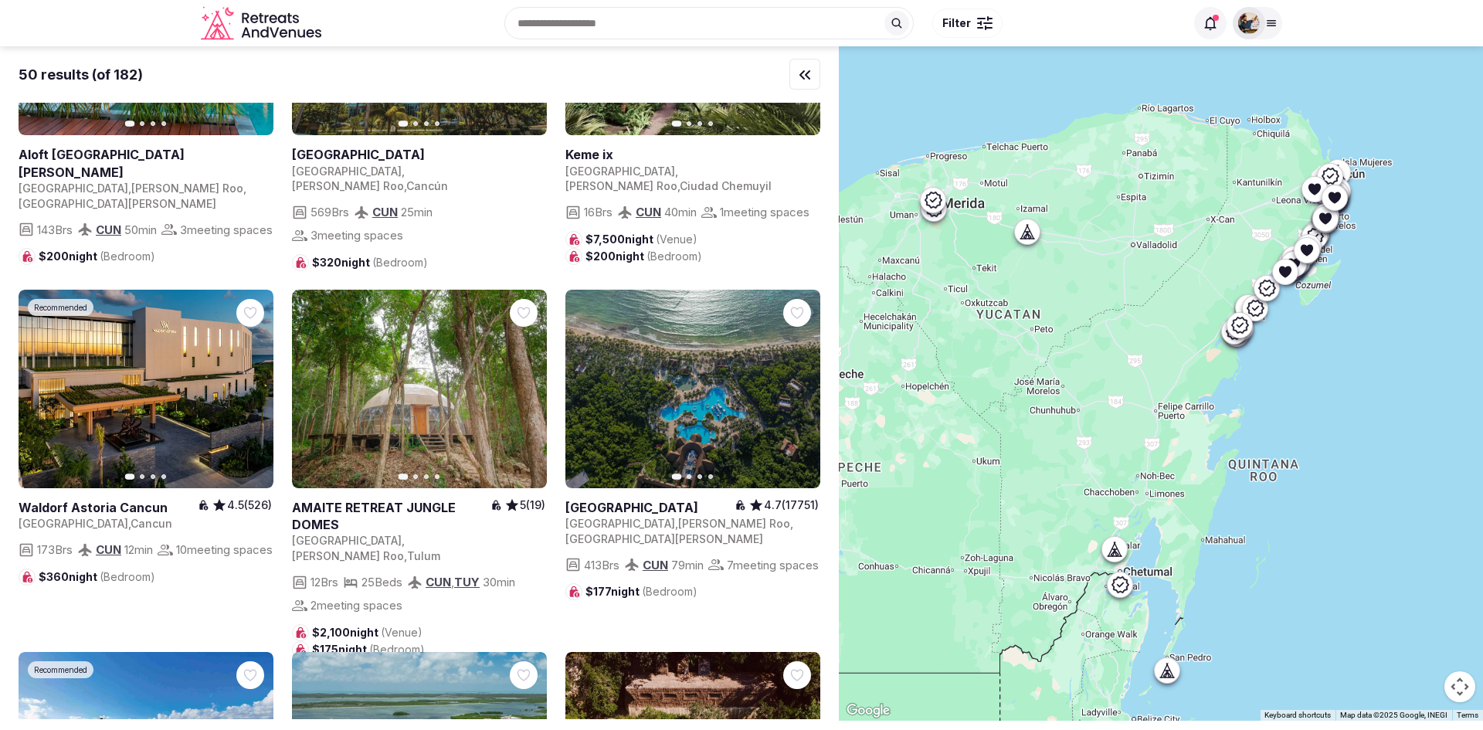
drag, startPoint x: 1340, startPoint y: 169, endPoint x: 1123, endPoint y: 180, distance: 217.3
click at [1338, 169] on icon at bounding box center [1329, 176] width 17 height 16
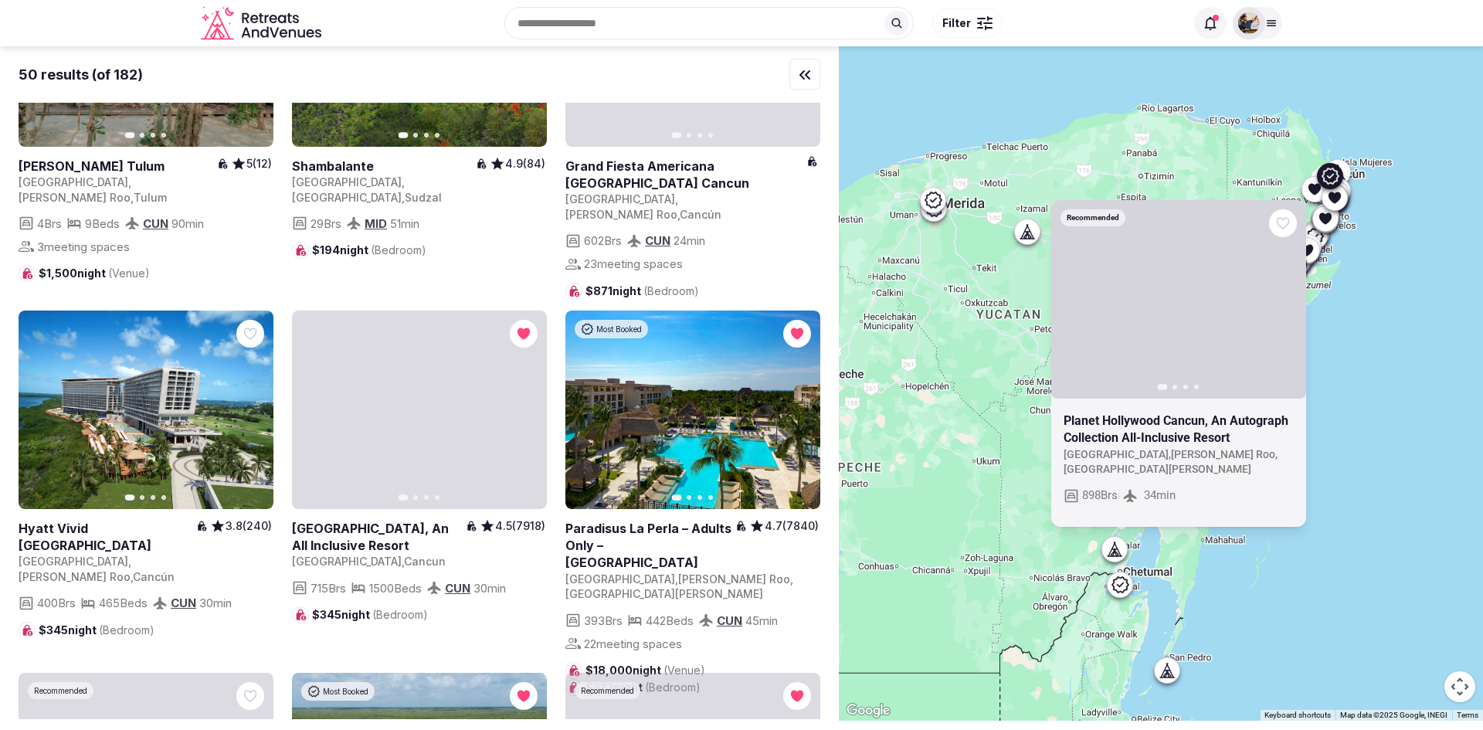
scroll to position [3347, 0]
